Goal: Task Accomplishment & Management: Manage account settings

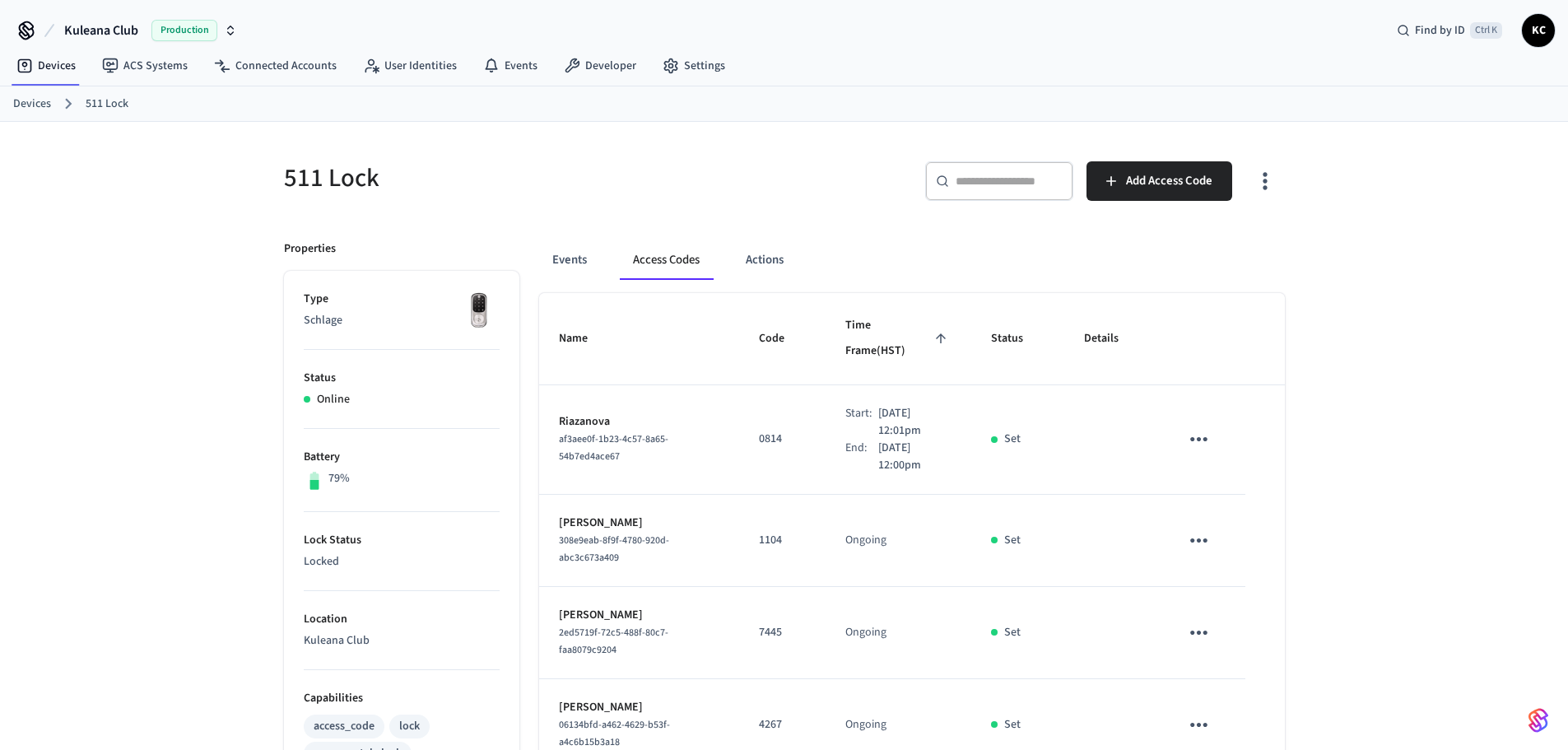
click at [43, 110] on link "Devices" at bounding box center [32, 105] width 38 height 17
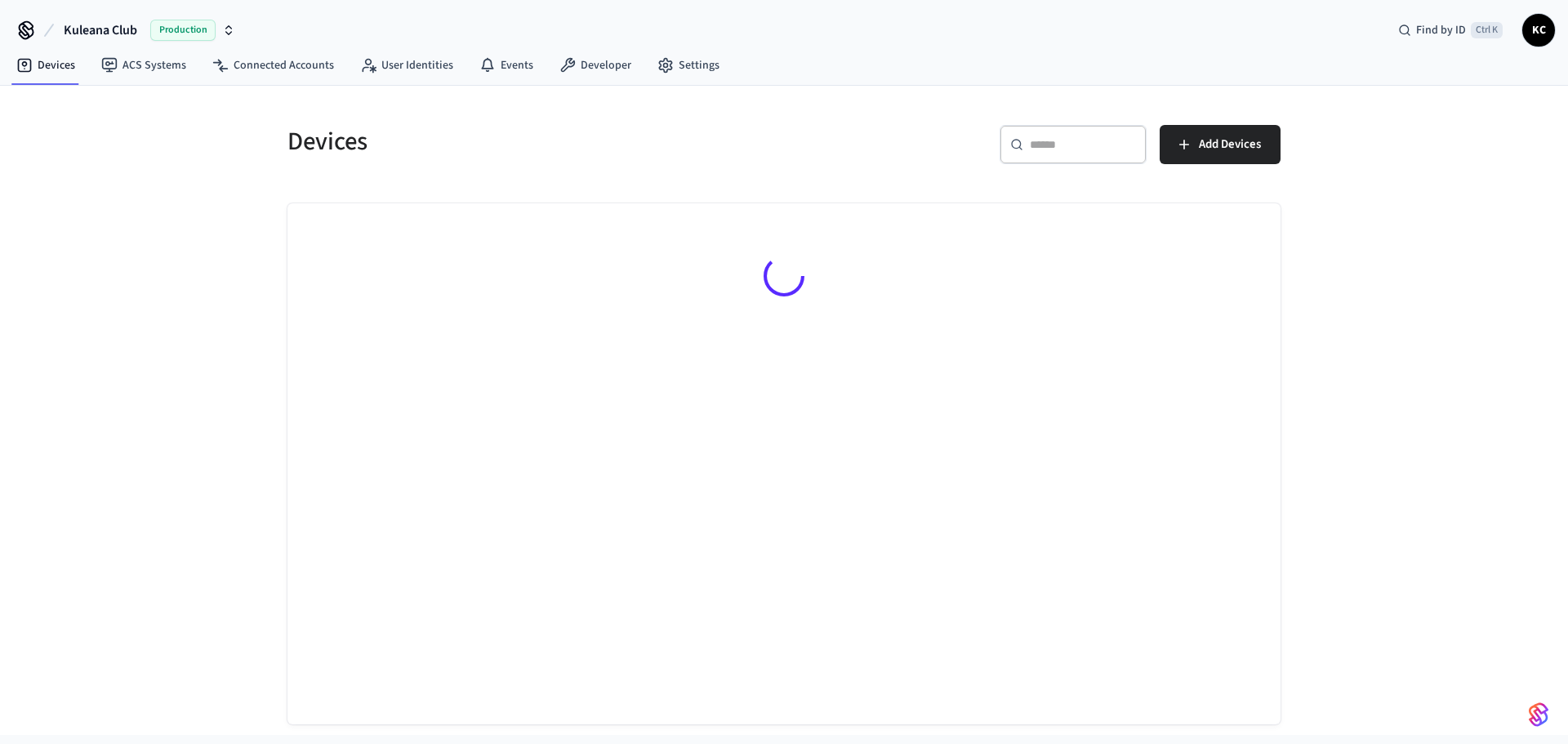
click at [1018, 177] on div "​ ​" at bounding box center [1073, 151] width 147 height 52
click at [1042, 154] on div "​ ​" at bounding box center [1073, 144] width 147 height 39
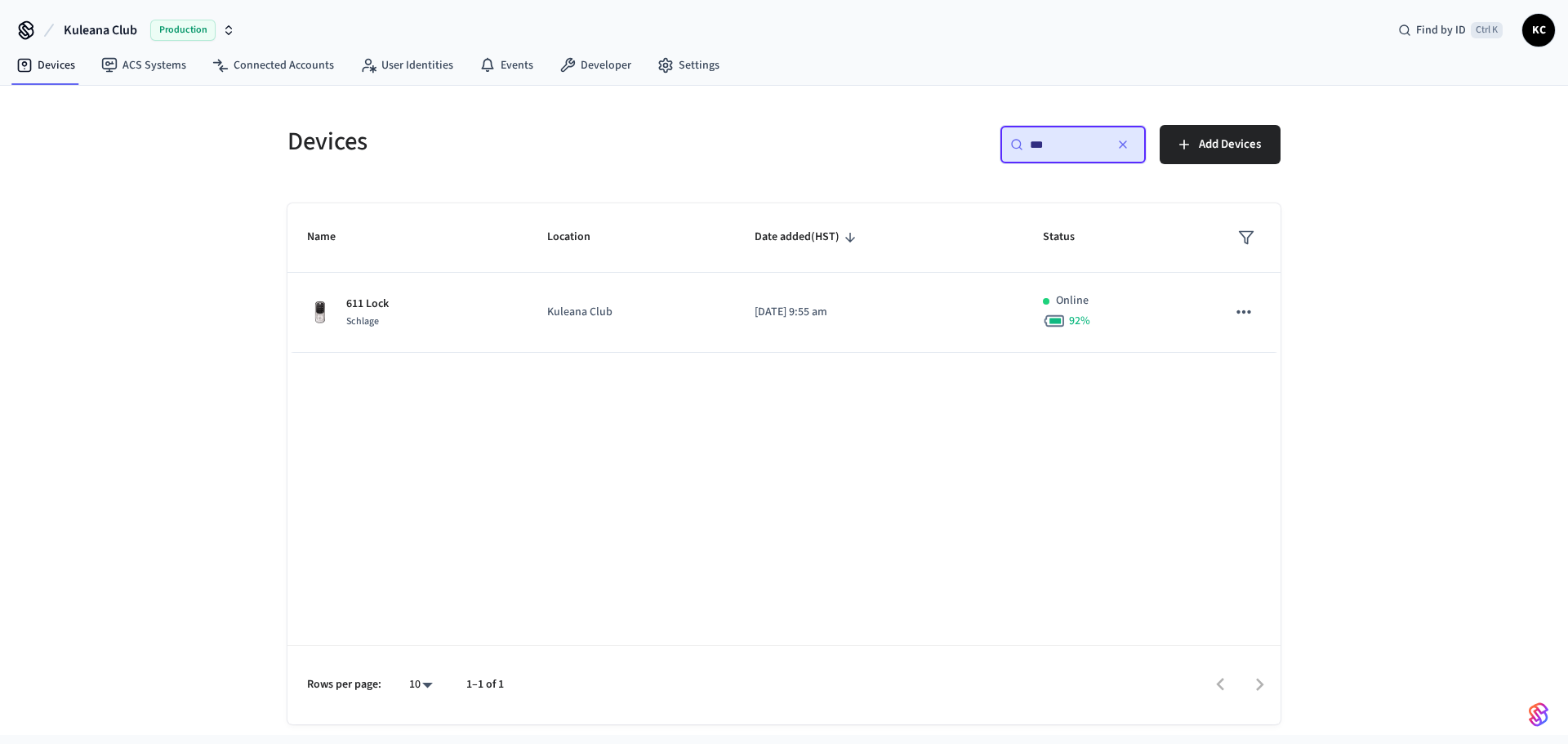
type input "***"
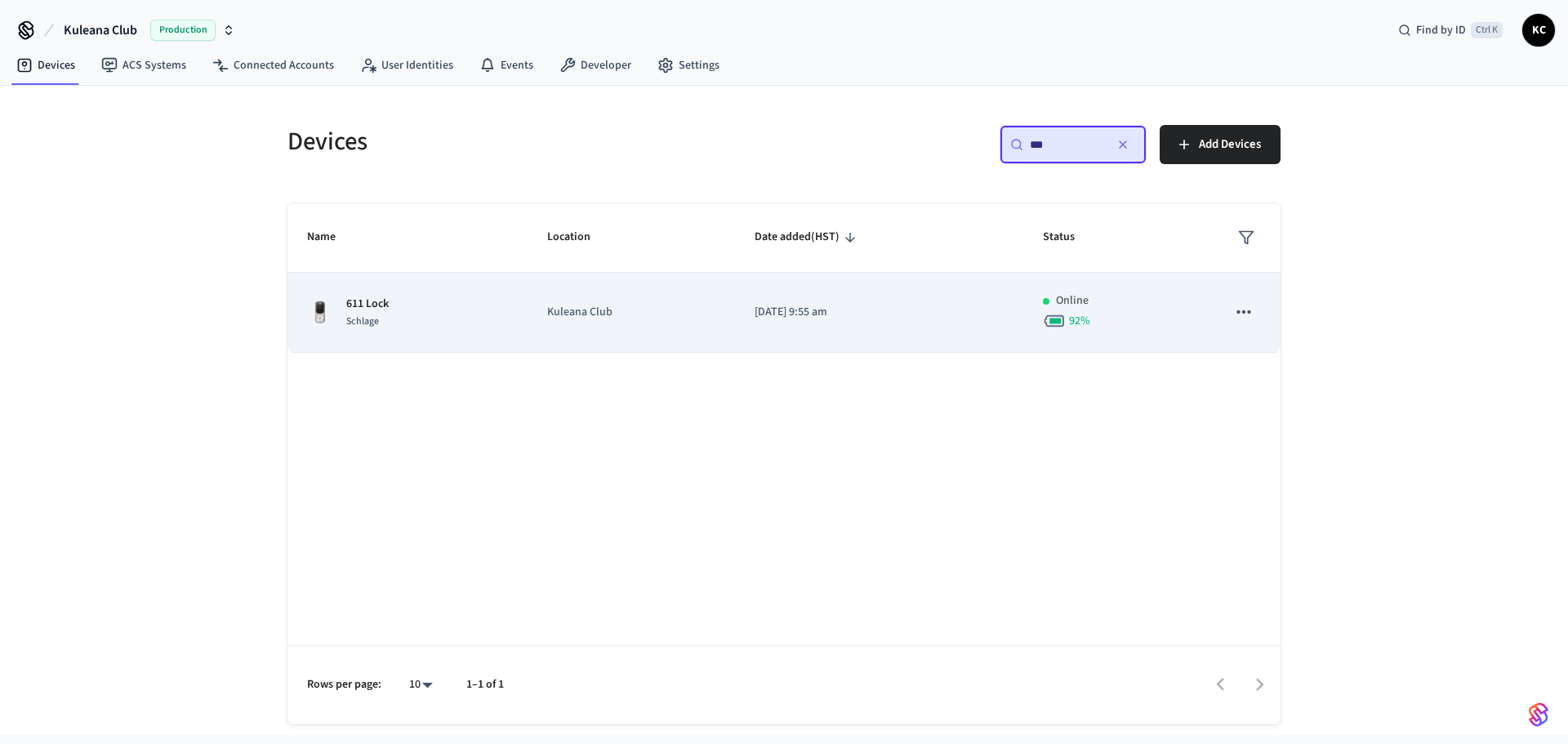
click at [834, 322] on td "[DATE] 9:55 am" at bounding box center [880, 312] width 288 height 80
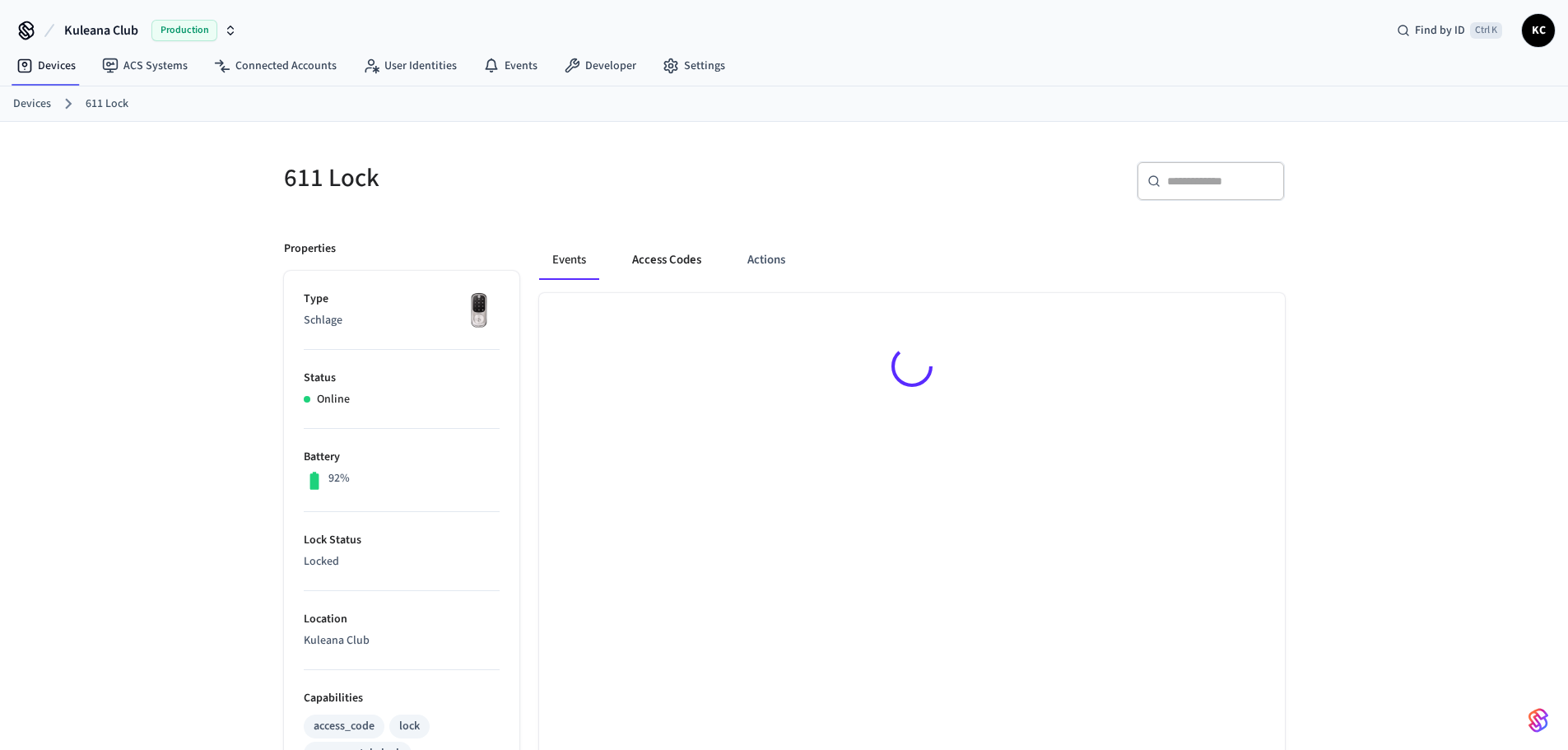
click at [682, 268] on button "Access Codes" at bounding box center [666, 260] width 96 height 40
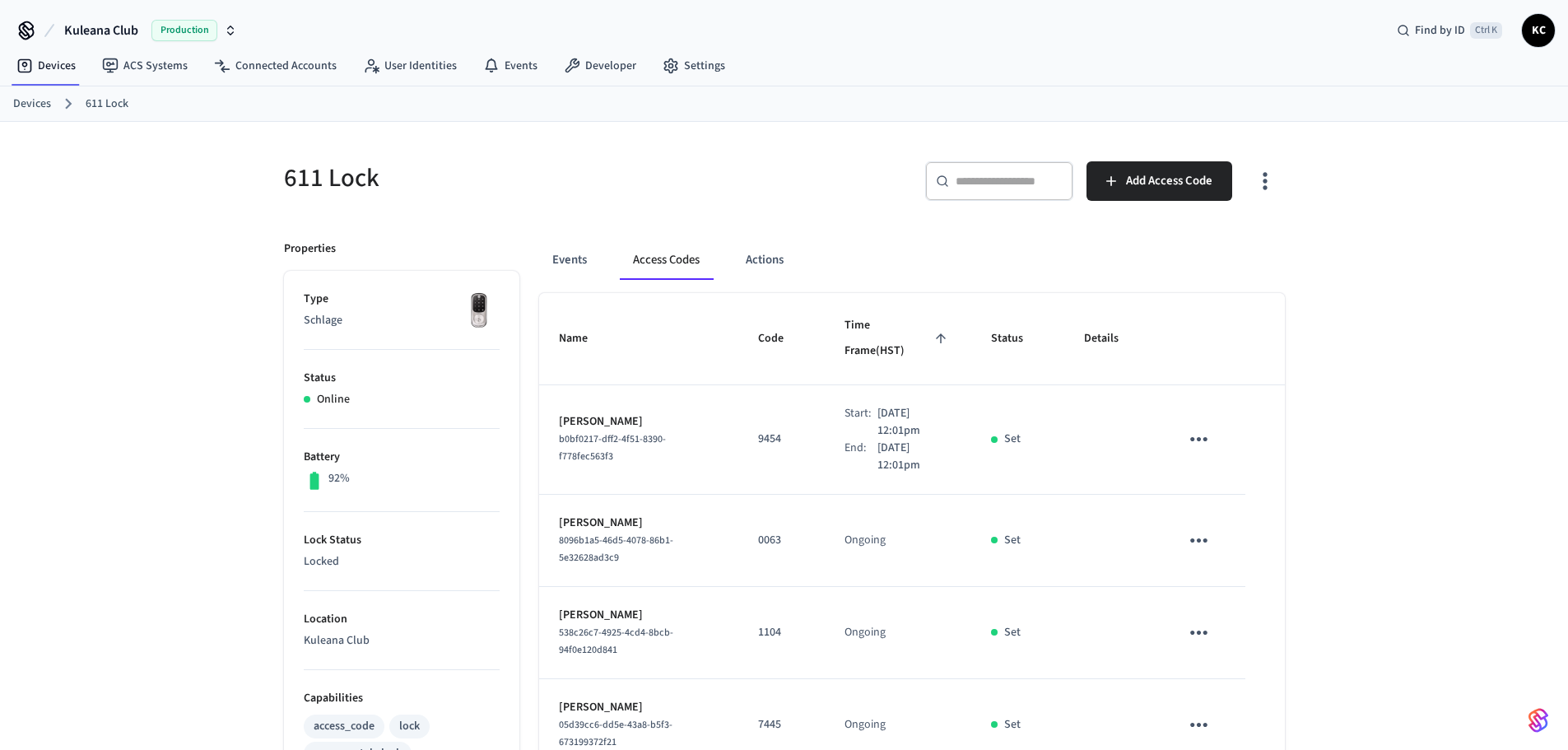
click at [37, 109] on link "Devices" at bounding box center [32, 105] width 38 height 17
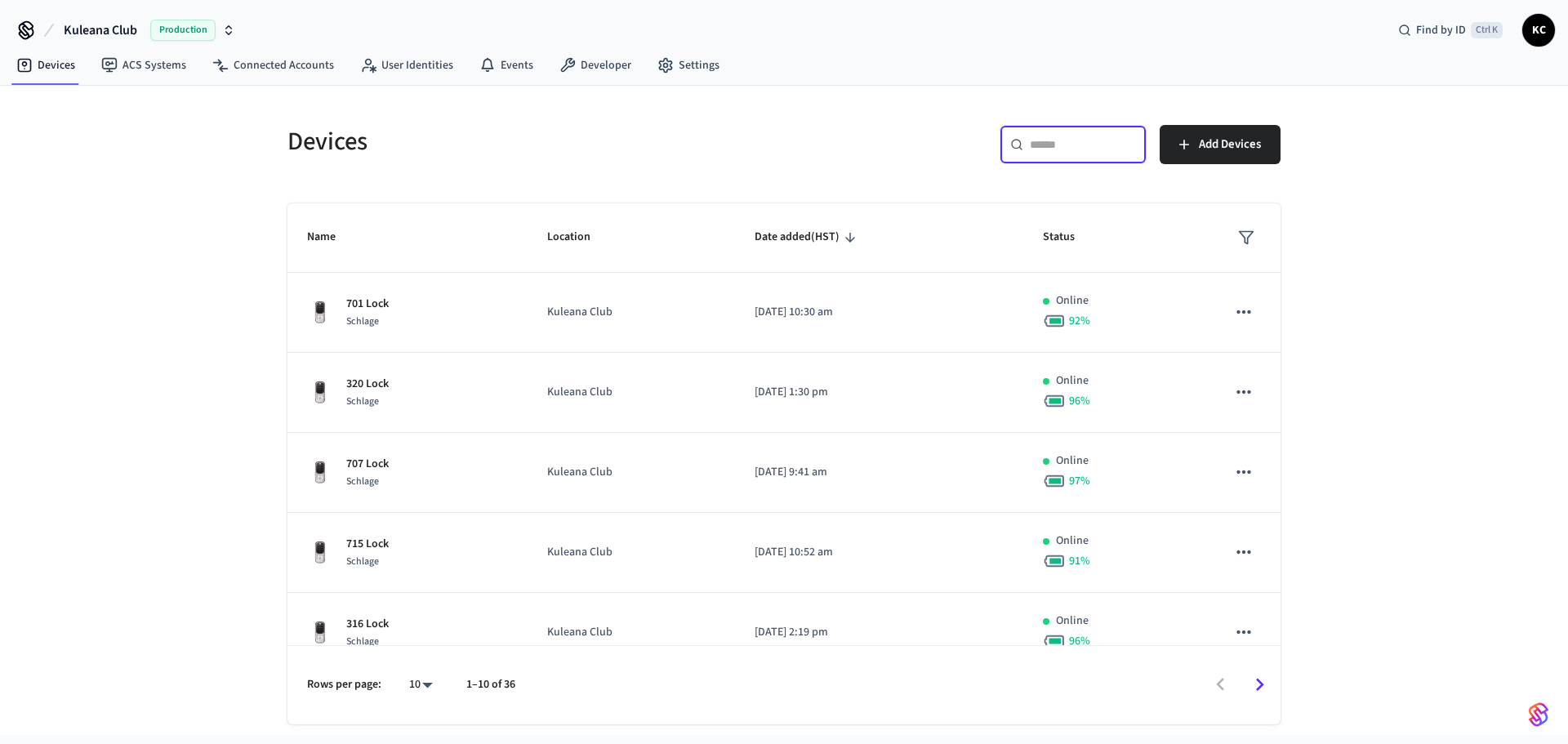
click at [1050, 146] on input "text" at bounding box center [1083, 144] width 106 height 16
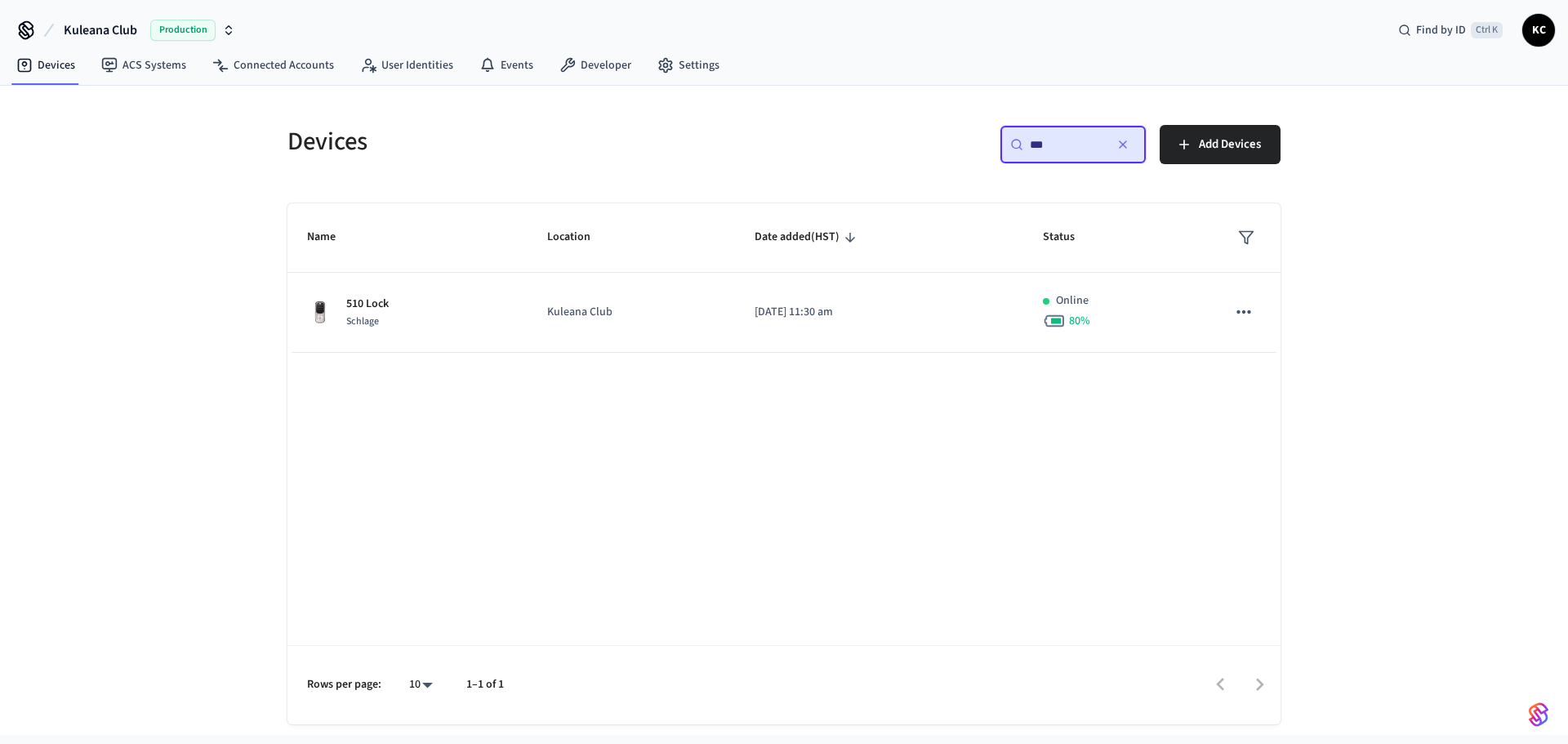
type input "***"
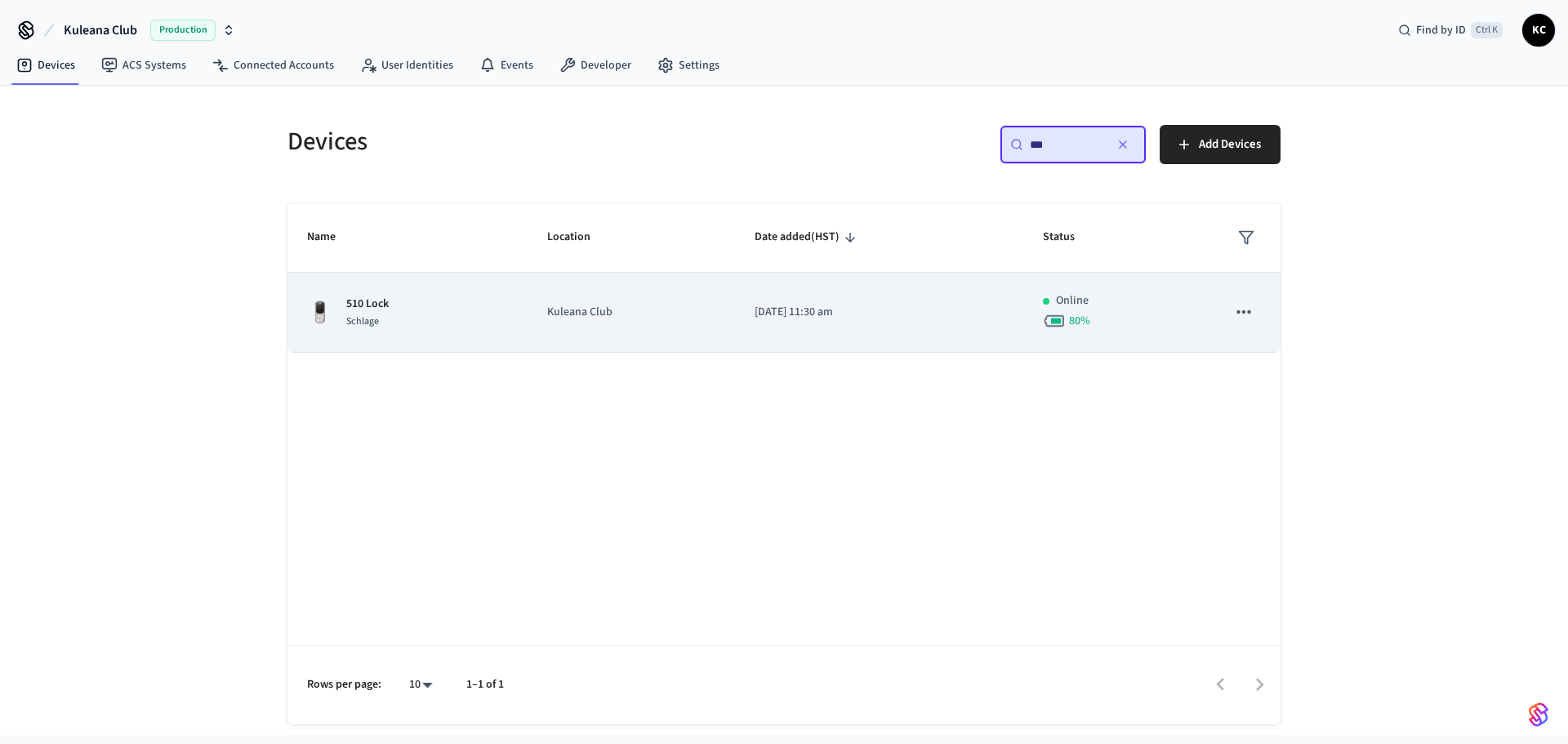
click at [875, 300] on td "[DATE] 11:30 am" at bounding box center [880, 312] width 288 height 80
click at [631, 293] on td "Kuleana Club" at bounding box center [632, 312] width 208 height 80
click at [719, 310] on td "Kuleana Club" at bounding box center [632, 312] width 208 height 80
click at [860, 308] on p "[DATE] 11:30 am" at bounding box center [879, 312] width 249 height 17
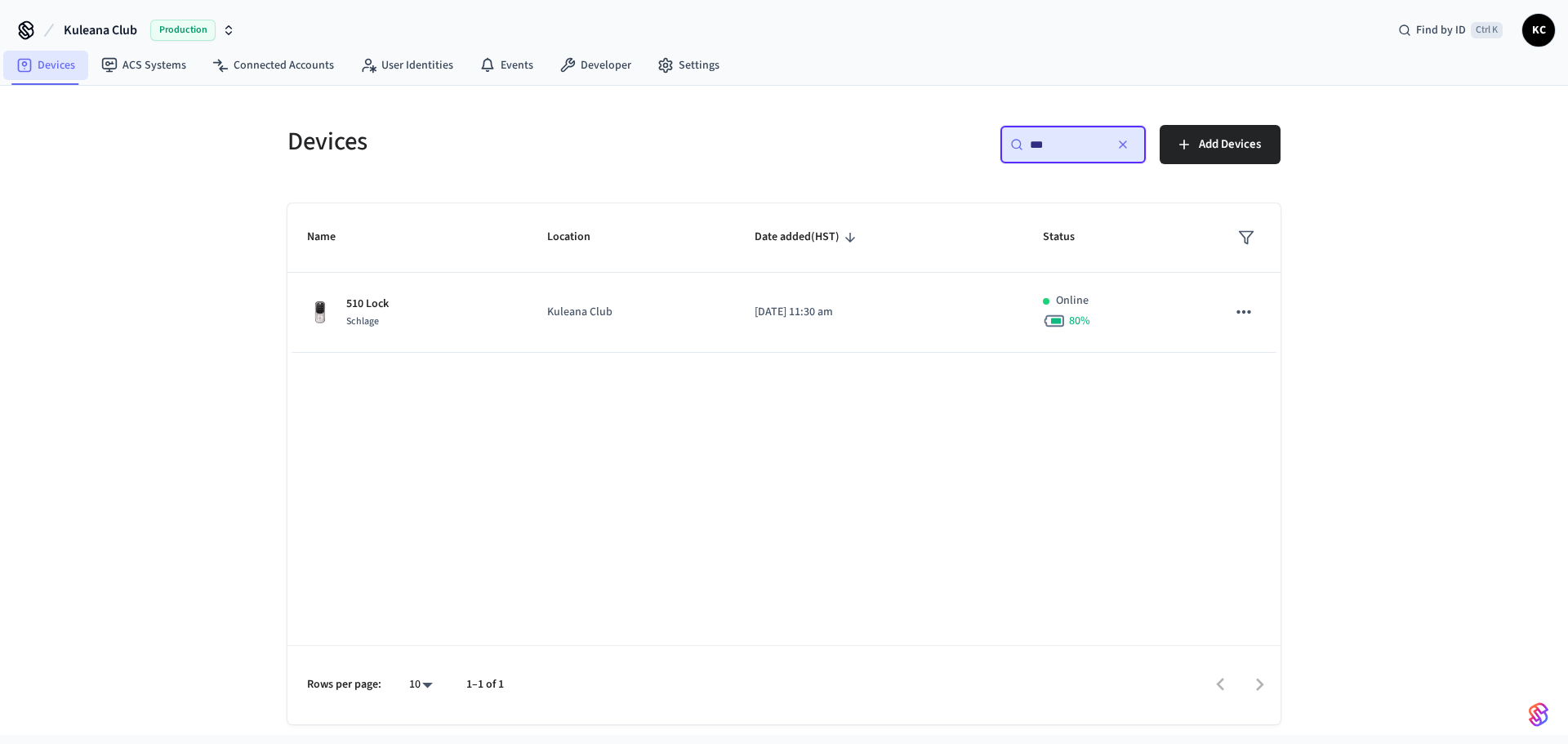
click at [62, 67] on link "Devices" at bounding box center [45, 65] width 85 height 30
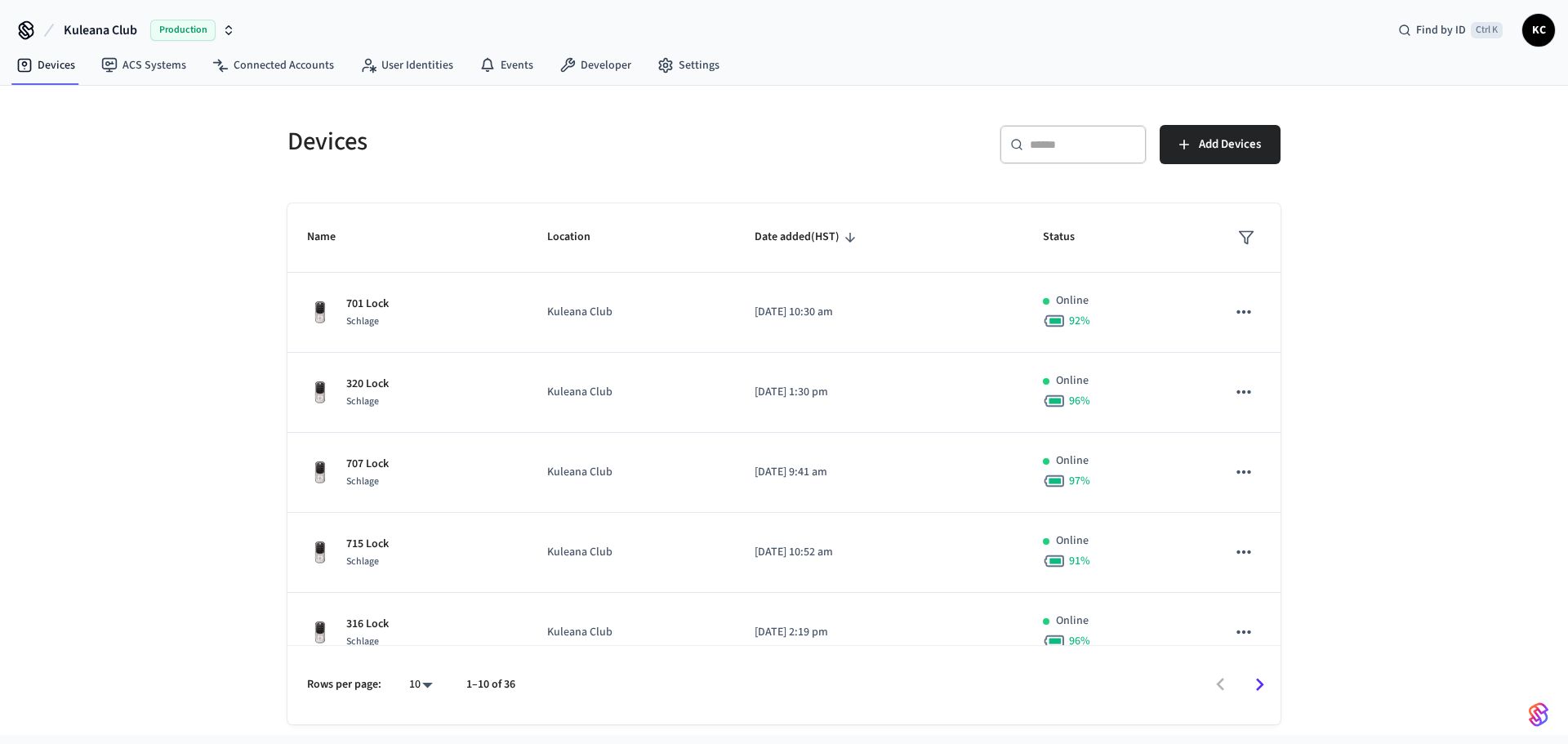
click at [1051, 144] on input "text" at bounding box center [1083, 144] width 106 height 16
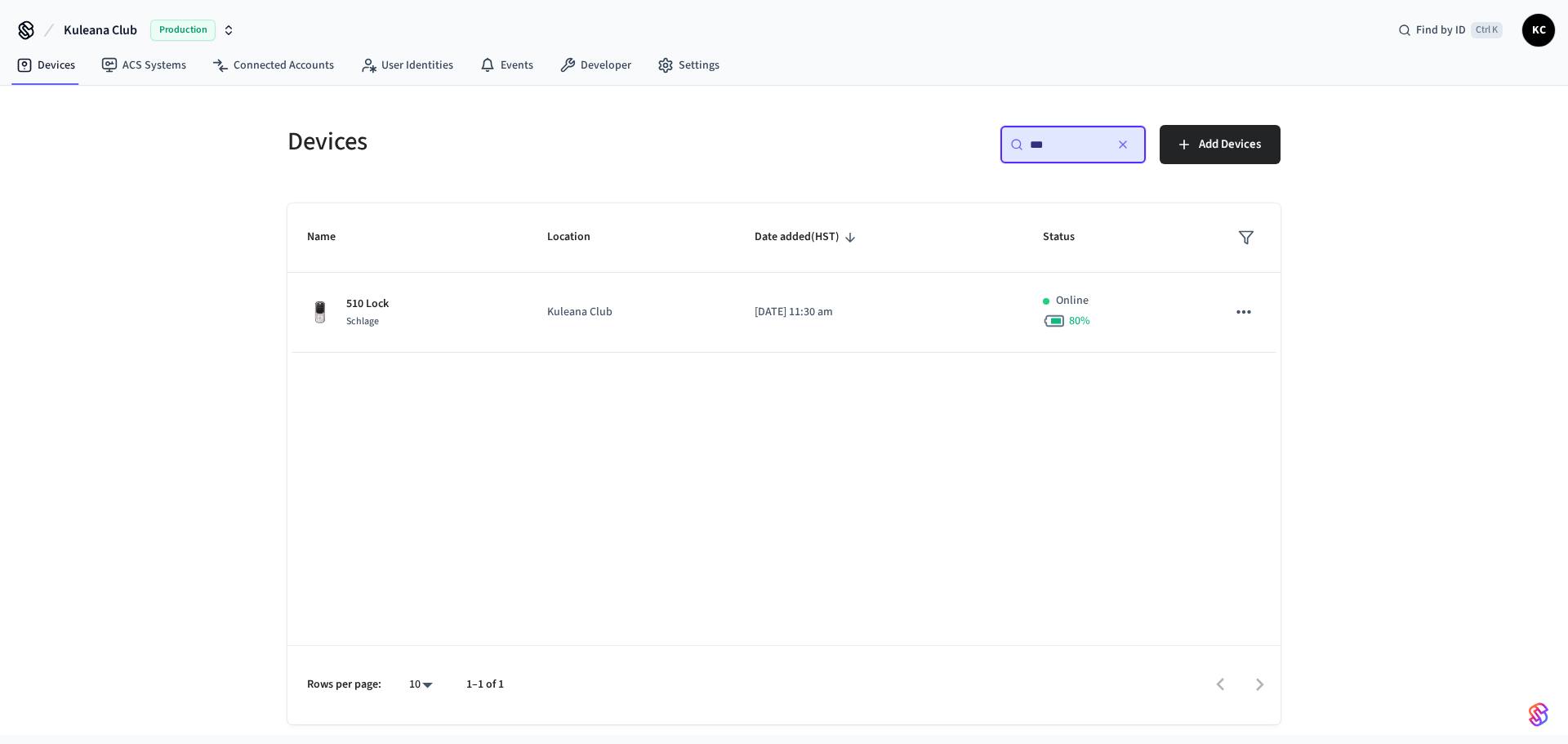
type input "***"
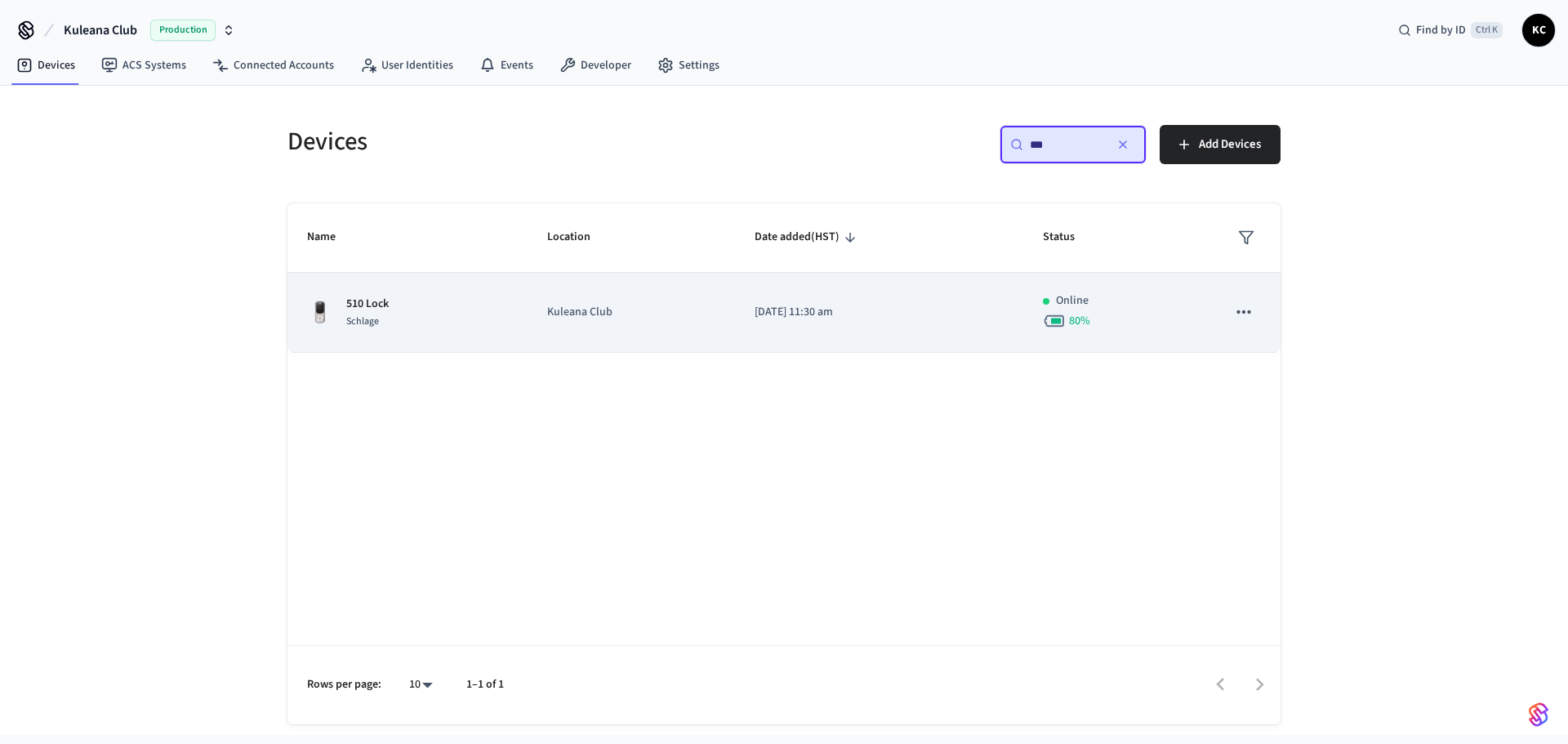
click at [704, 319] on p "Kuleana Club" at bounding box center [631, 312] width 168 height 17
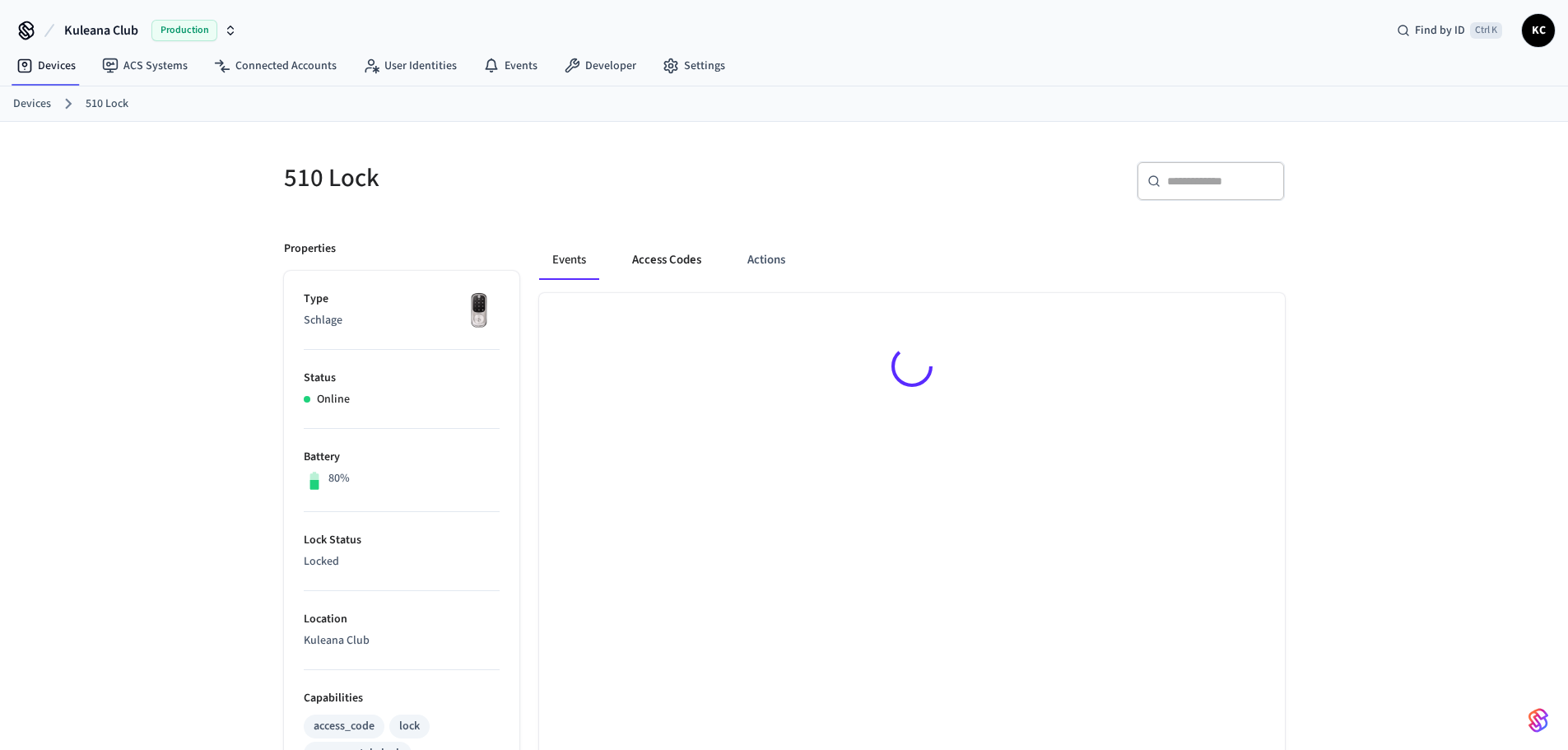
click at [665, 265] on button "Access Codes" at bounding box center [666, 260] width 96 height 40
